Goal: Transaction & Acquisition: Purchase product/service

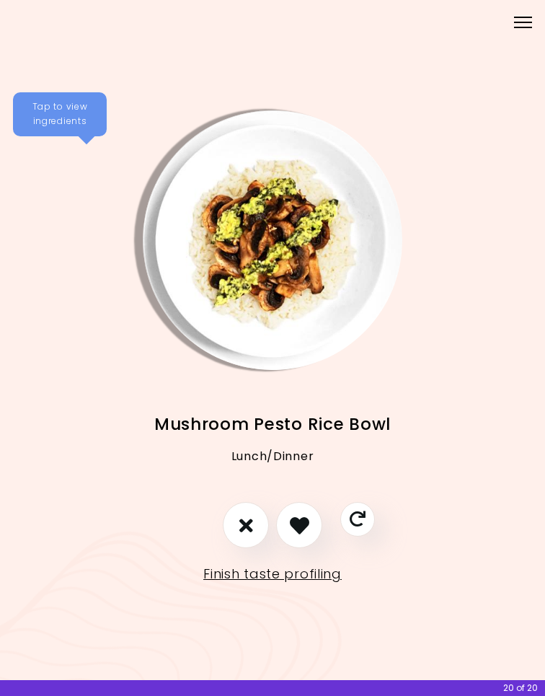
click at [302, 564] on link "Finish taste profiling" at bounding box center [272, 573] width 138 height 23
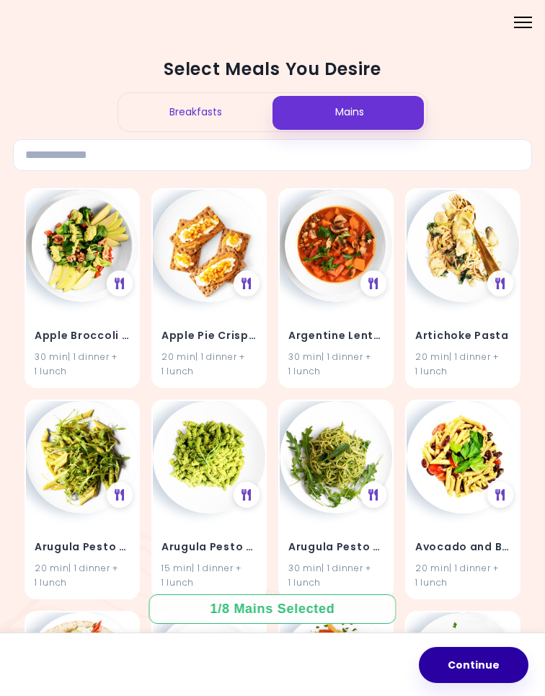
click at [476, 647] on button "Continue" at bounding box center [474, 665] width 110 height 36
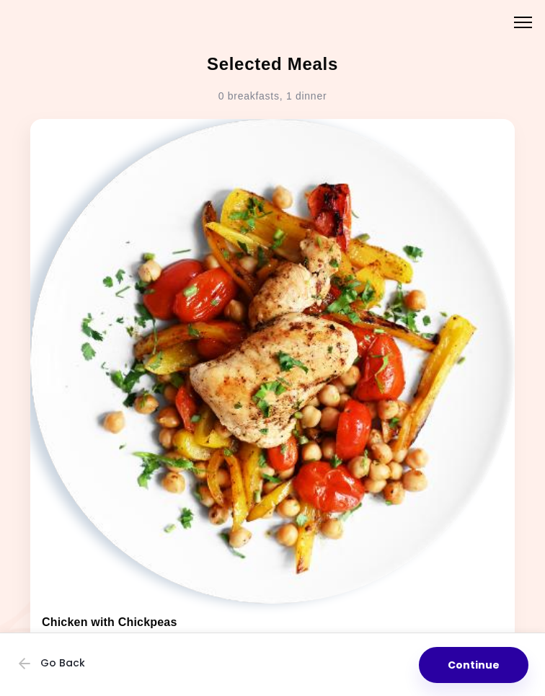
click at [481, 647] on button "Continue" at bounding box center [474, 665] width 110 height 36
